Goal: Task Accomplishment & Management: Use online tool/utility

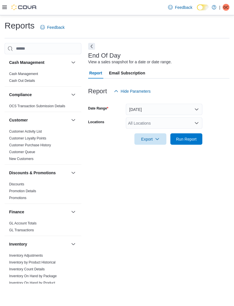
scroll to position [13, 0]
click at [192, 104] on button "[DATE]" at bounding box center [164, 109] width 76 height 11
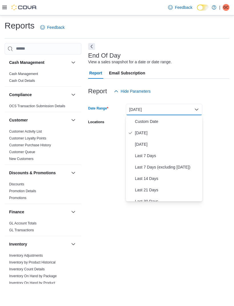
click at [172, 130] on span "[DATE]" at bounding box center [167, 133] width 65 height 7
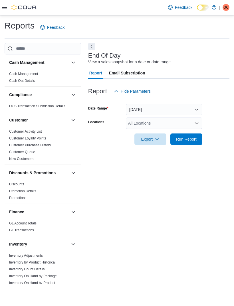
click at [195, 118] on div "All Locations" at bounding box center [164, 123] width 76 height 11
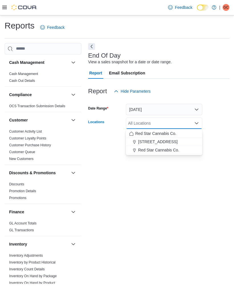
click at [176, 147] on span "Red Star Cannabis Co." at bounding box center [158, 150] width 41 height 6
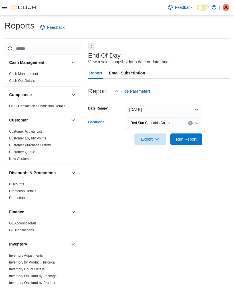
click at [223, 122] on form "Date Range [DATE] Locations Red Star Cannabis Co. Combo box. Selected. Red Star…" at bounding box center [158, 121] width 141 height 48
click at [193, 134] on span "Run Report" at bounding box center [186, 139] width 25 height 11
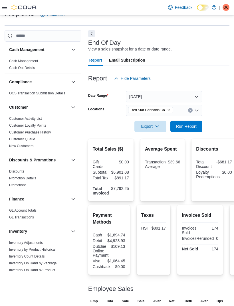
click at [169, 111] on icon "Remove Red Star Cannabis Co. from selection in this group" at bounding box center [168, 109] width 3 height 3
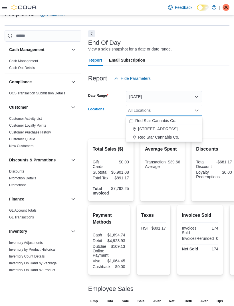
click at [159, 130] on span "[STREET_ADDRESS]" at bounding box center [157, 129] width 39 height 6
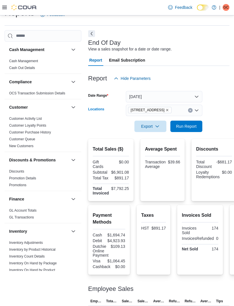
click at [191, 130] on span "Run Report" at bounding box center [186, 126] width 25 height 11
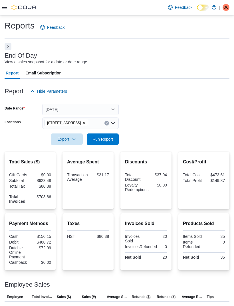
click at [6, 6] on icon at bounding box center [4, 7] width 5 height 5
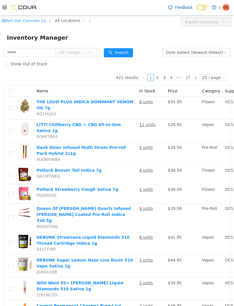
click at [95, 51] on span "All Categories" at bounding box center [75, 52] width 39 height 9
click at [72, 21] on span "All Locations" at bounding box center [67, 20] width 25 height 6
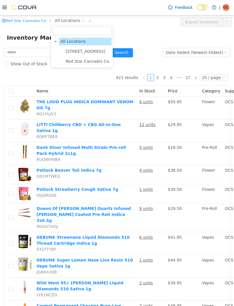
click at [86, 53] on span "[STREET_ADDRESS]" at bounding box center [86, 51] width 40 height 5
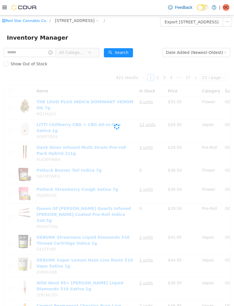
click at [142, 32] on div "Inventory Manager" at bounding box center [117, 37] width 234 height 18
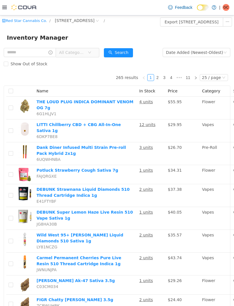
click at [95, 56] on span "All Categories" at bounding box center [75, 52] width 39 height 9
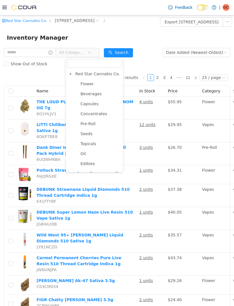
click at [93, 127] on span "Pre-Roll" at bounding box center [100, 124] width 43 height 8
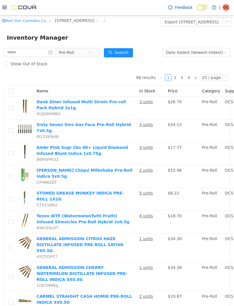
click at [133, 56] on button "Search" at bounding box center [118, 52] width 29 height 9
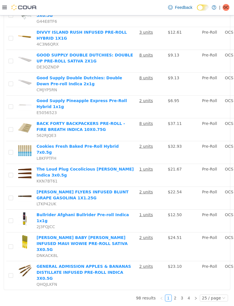
scroll to position [623, 0]
